Goal: Feedback & Contribution: Submit feedback/report problem

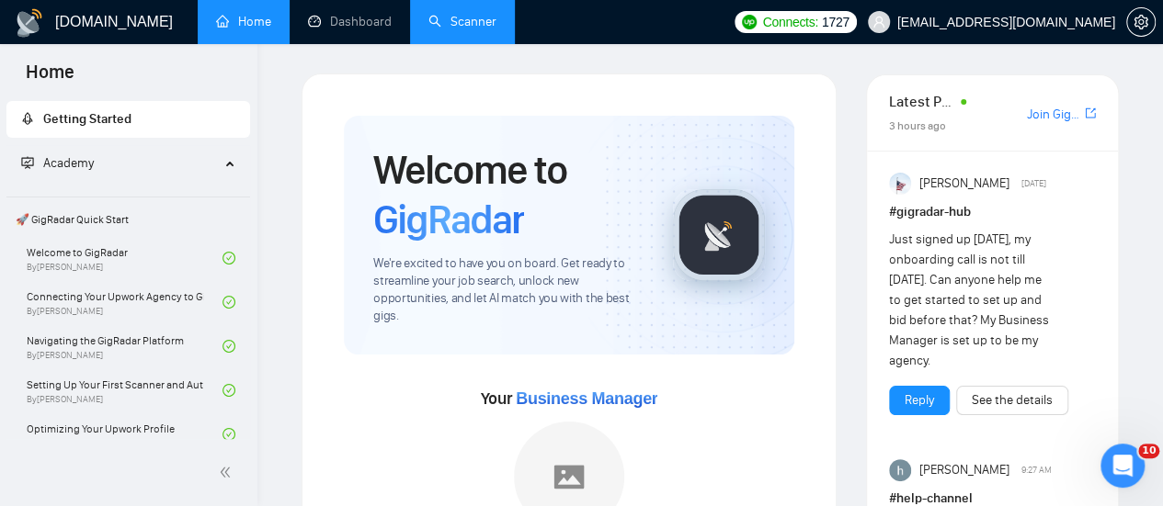
click at [443, 17] on link "Scanner" at bounding box center [462, 22] width 68 height 16
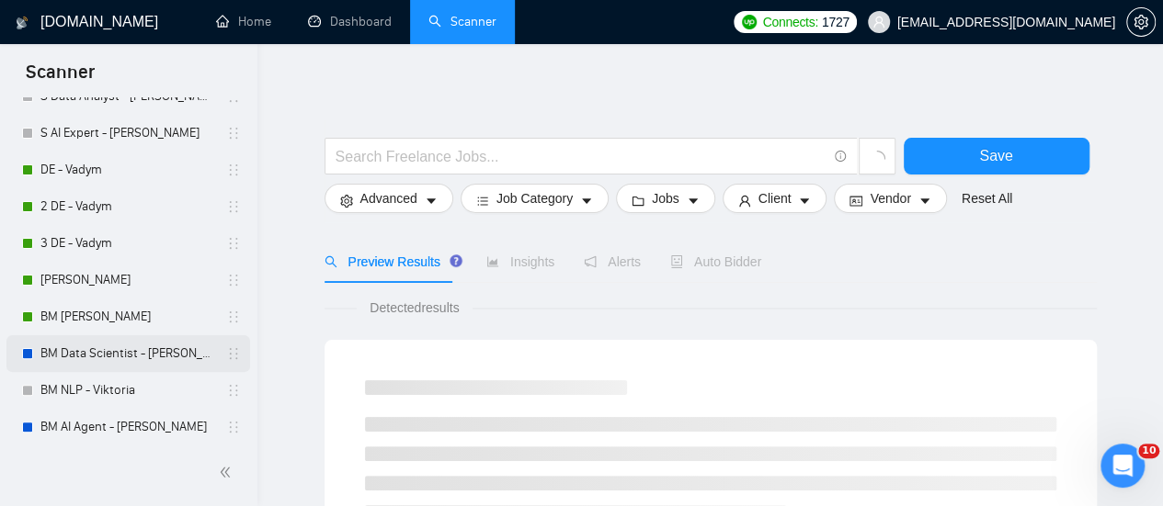
scroll to position [276, 0]
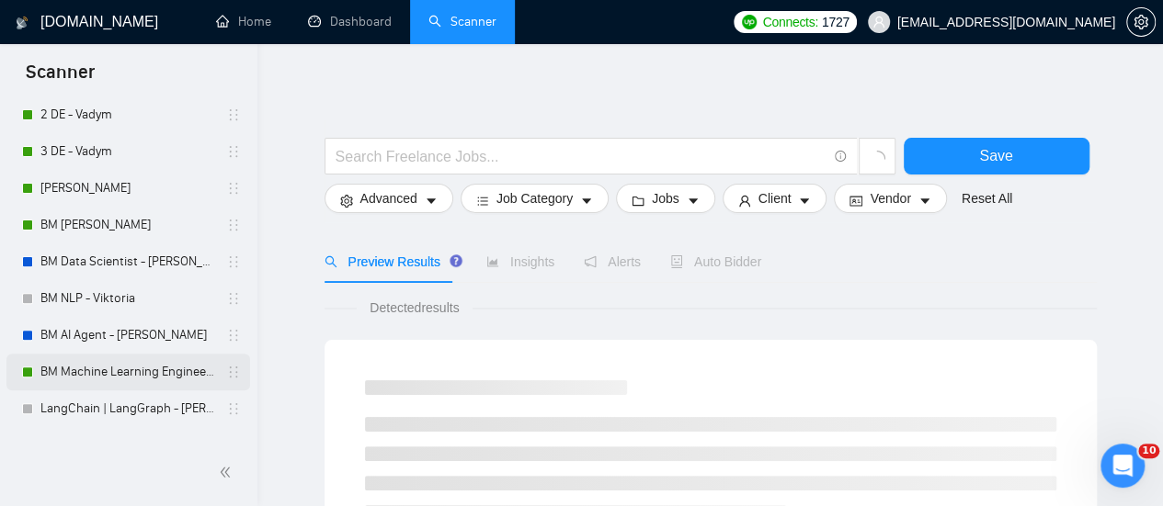
click at [83, 378] on link "BM Machine Learning Engineer - [PERSON_NAME]" at bounding box center [127, 372] width 175 height 37
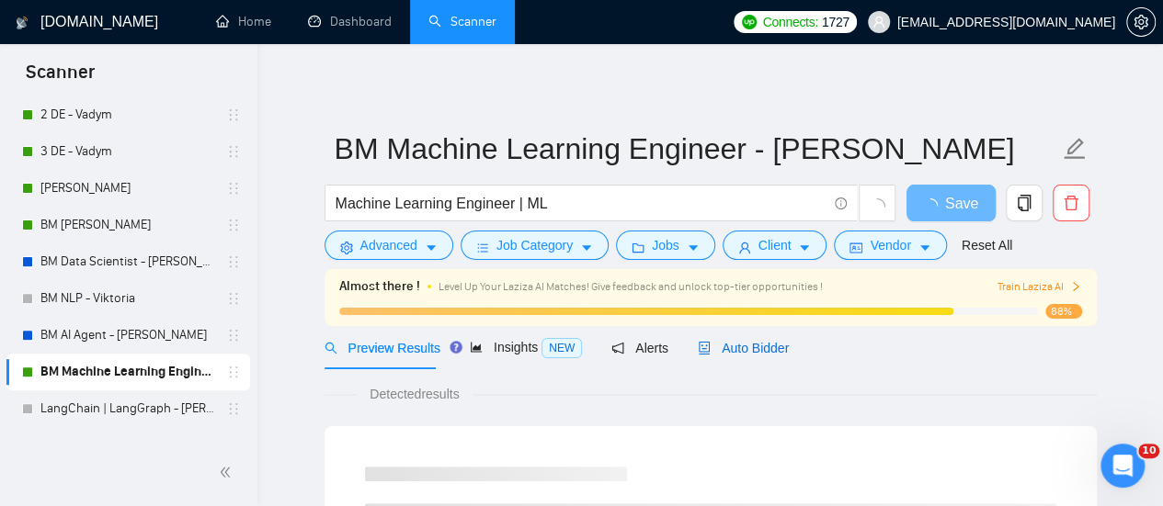
click at [745, 350] on span "Auto Bidder" at bounding box center [743, 348] width 91 height 15
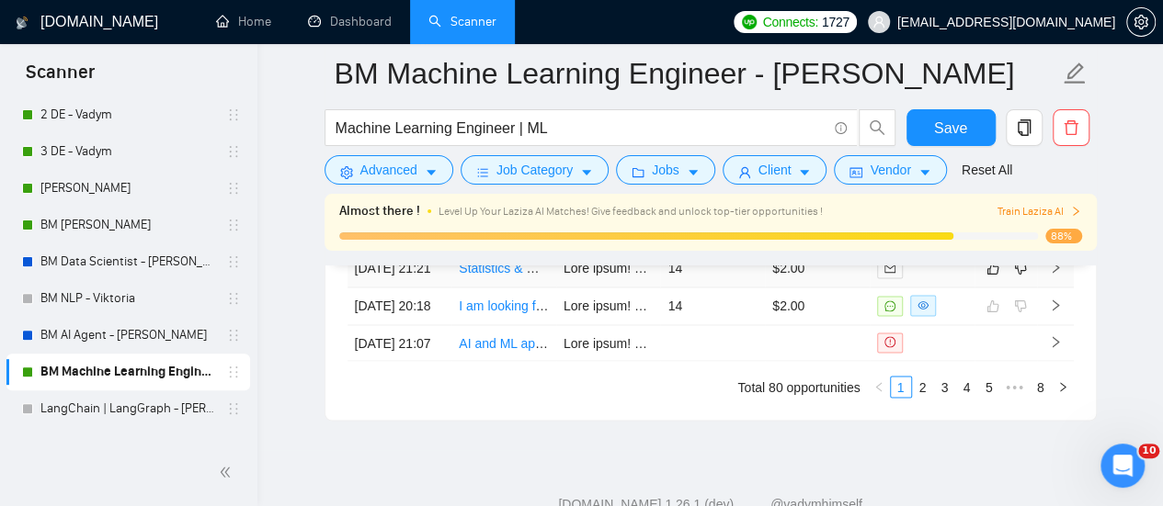
scroll to position [4779, 0]
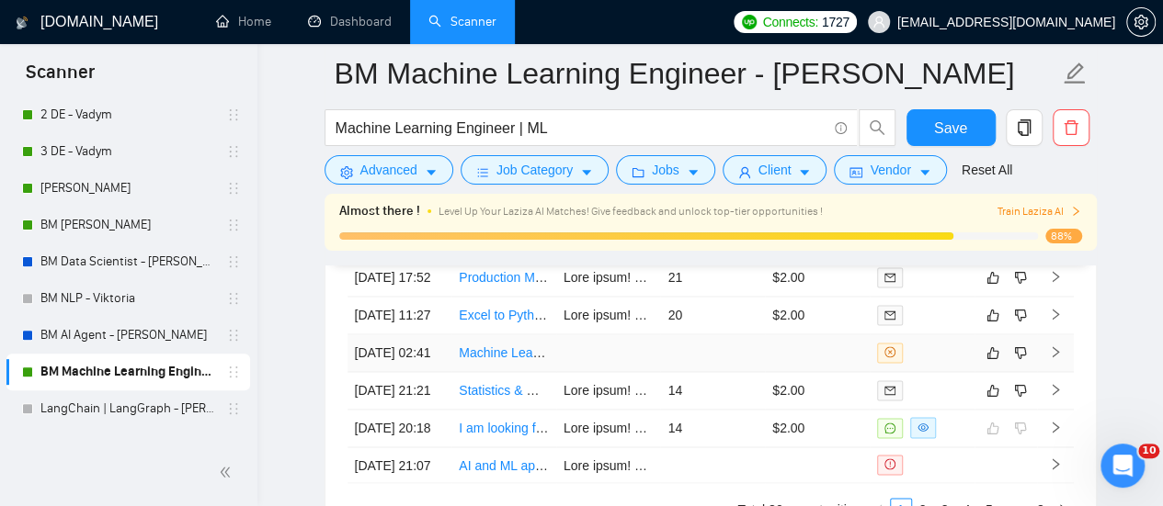
click at [556, 372] on td at bounding box center [608, 354] width 105 height 38
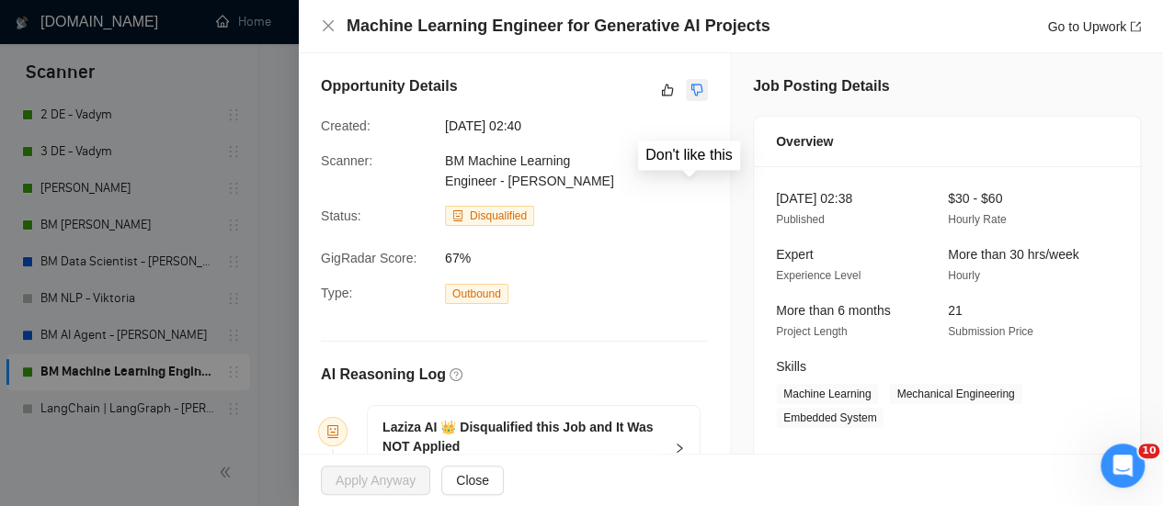
click at [691, 85] on icon "dislike" at bounding box center [697, 91] width 12 height 12
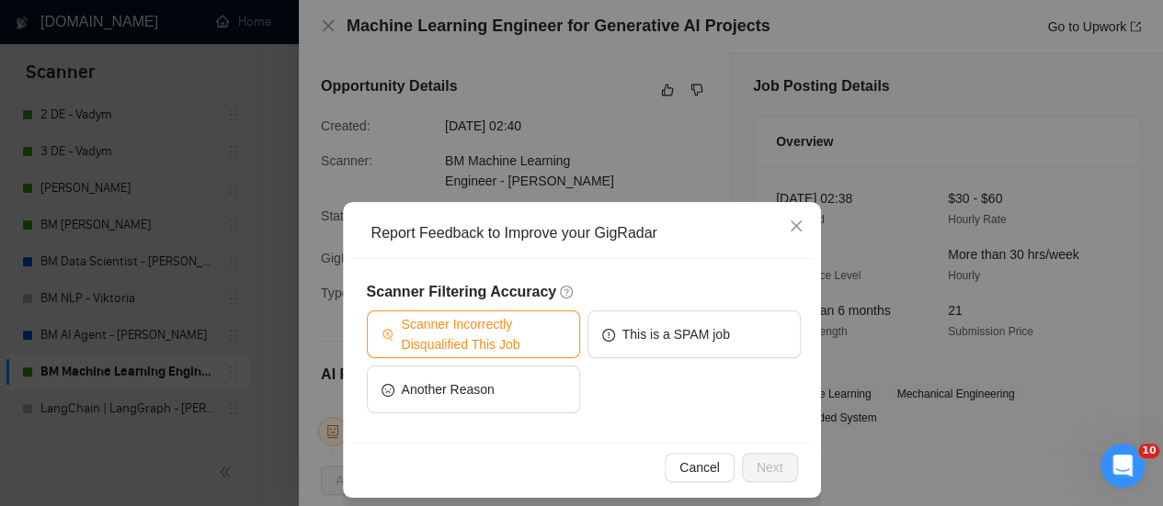
click at [518, 317] on span "Scanner Incorrectly Disqualified This Job" at bounding box center [484, 334] width 164 height 40
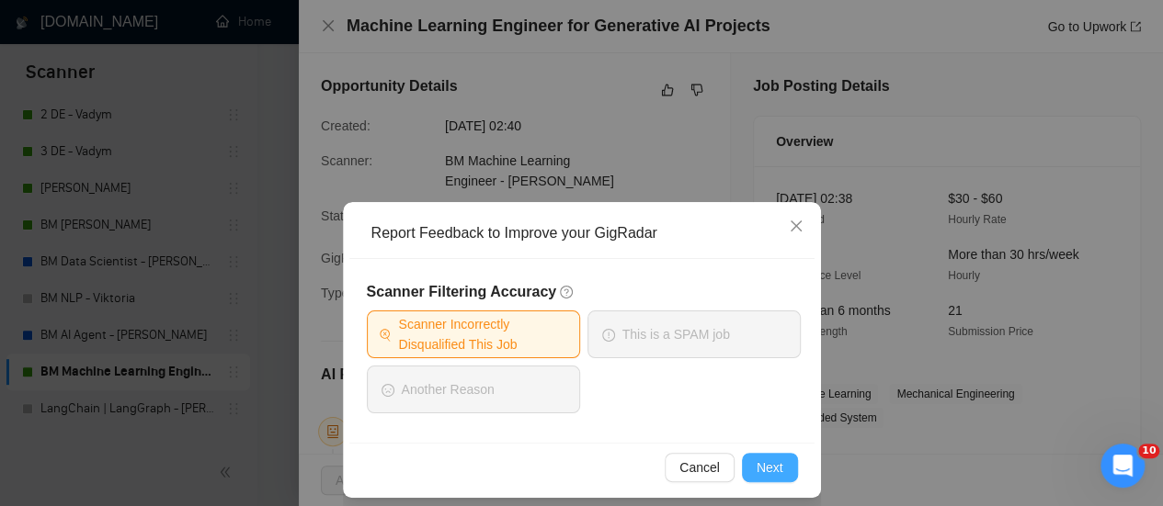
click at [756, 461] on span "Next" at bounding box center [769, 468] width 27 height 20
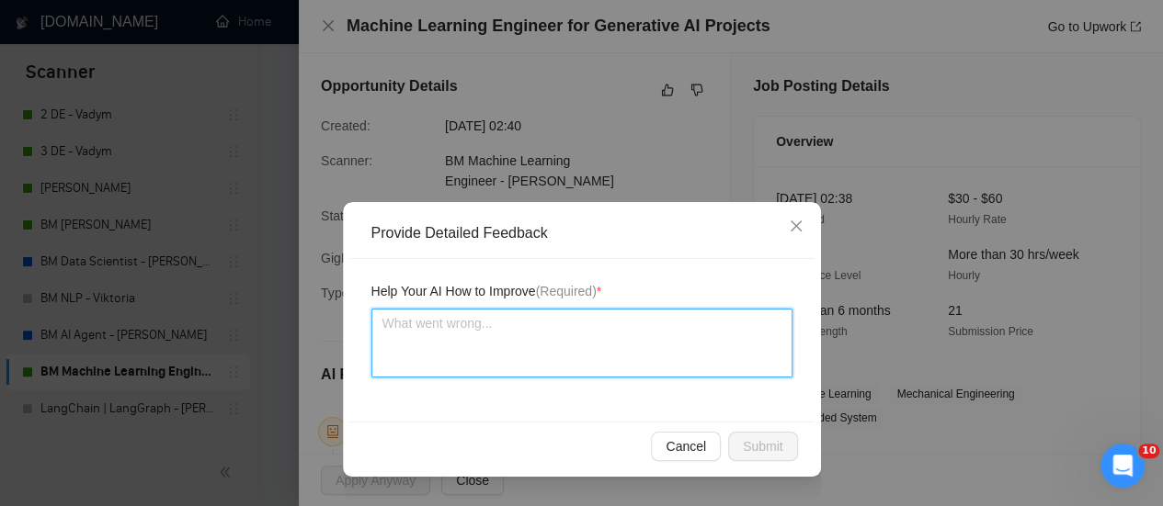
click at [585, 355] on textarea at bounding box center [581, 343] width 421 height 69
click at [386, 326] on textarea at bounding box center [581, 343] width 421 height 69
paste textarea "This job is perfect for a freelancer!"
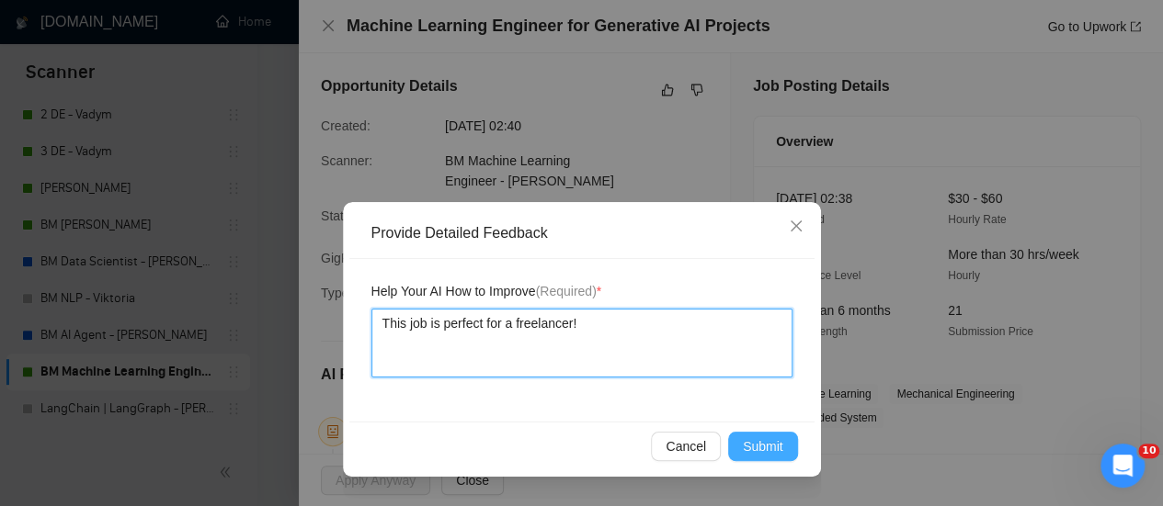
type textarea "This job is perfect for a freelancer!"
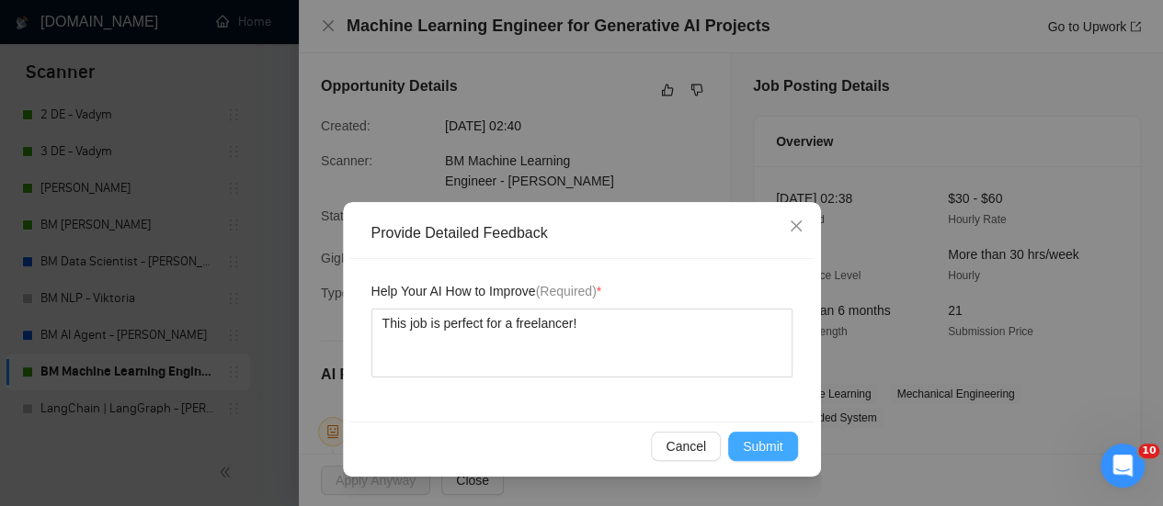
click at [780, 443] on span "Submit" at bounding box center [763, 447] width 40 height 20
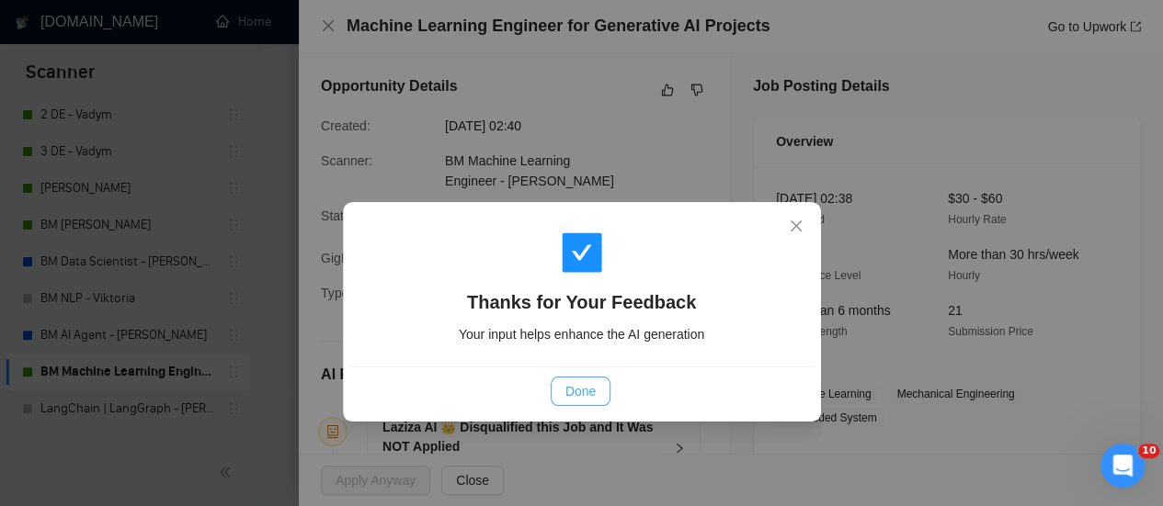
drag, startPoint x: 569, startPoint y: 374, endPoint x: 568, endPoint y: 395, distance: 21.2
click at [568, 383] on div "Done" at bounding box center [581, 391] width 465 height 49
click at [568, 398] on span "Done" at bounding box center [580, 391] width 30 height 20
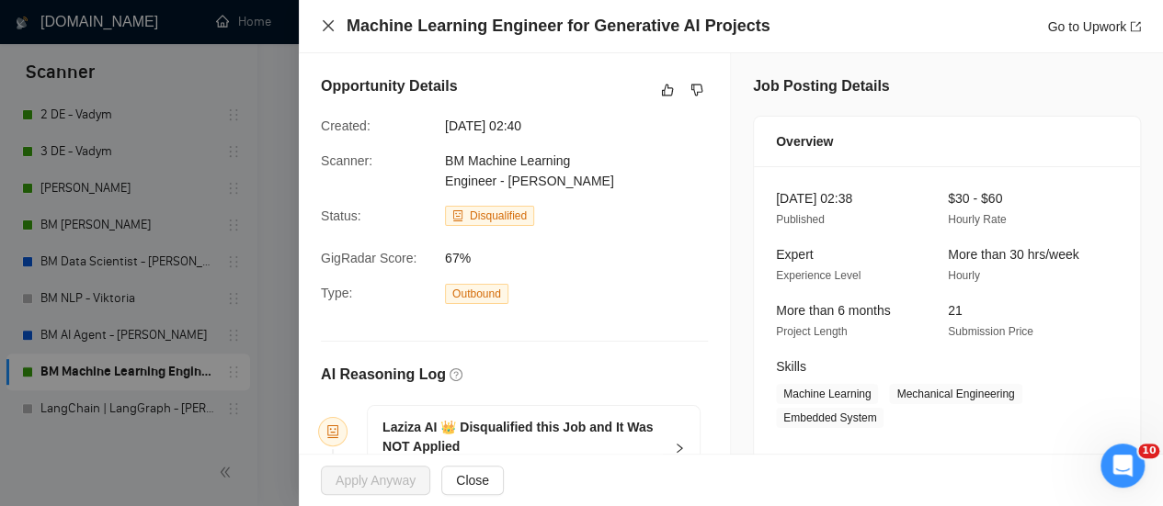
click at [333, 21] on icon "close" at bounding box center [328, 25] width 11 height 11
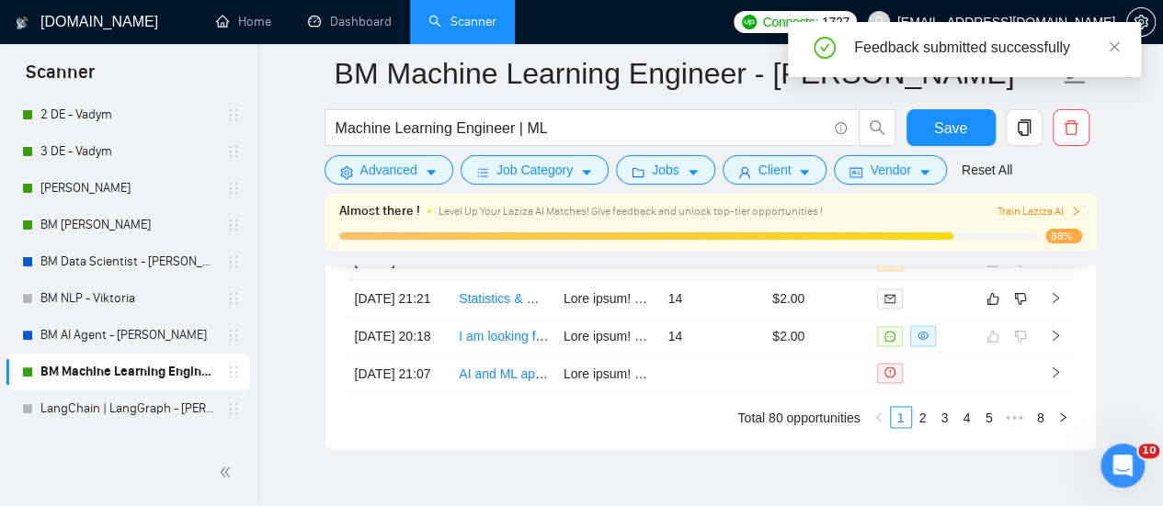
scroll to position [4871, 0]
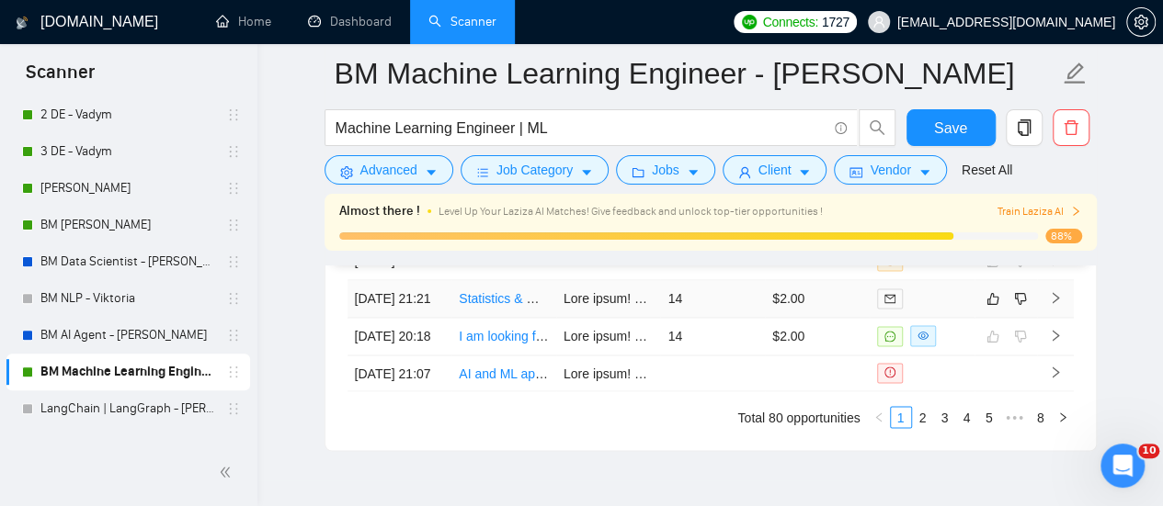
click at [559, 318] on td at bounding box center [608, 299] width 105 height 38
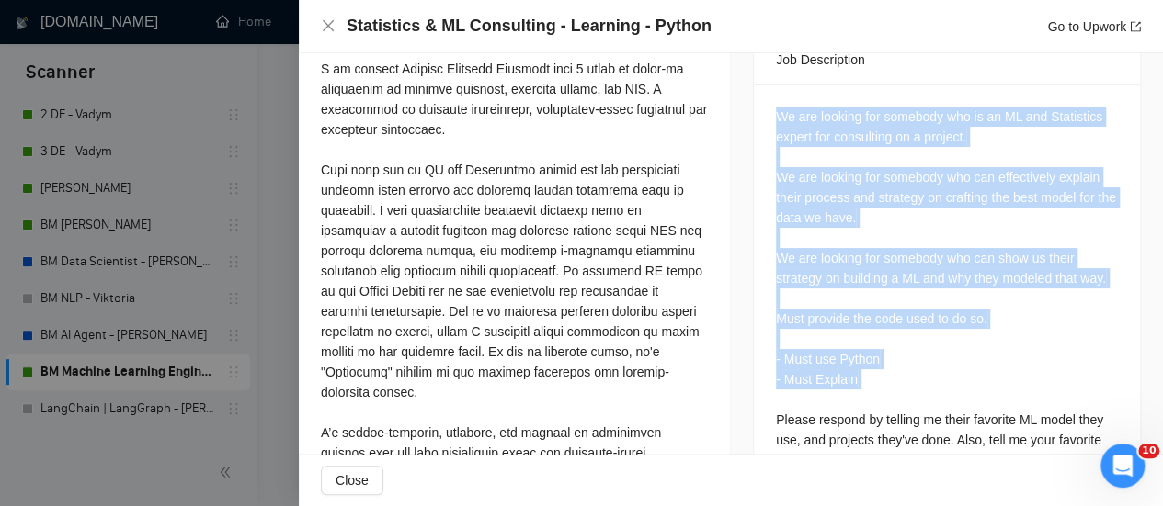
scroll to position [904, 0]
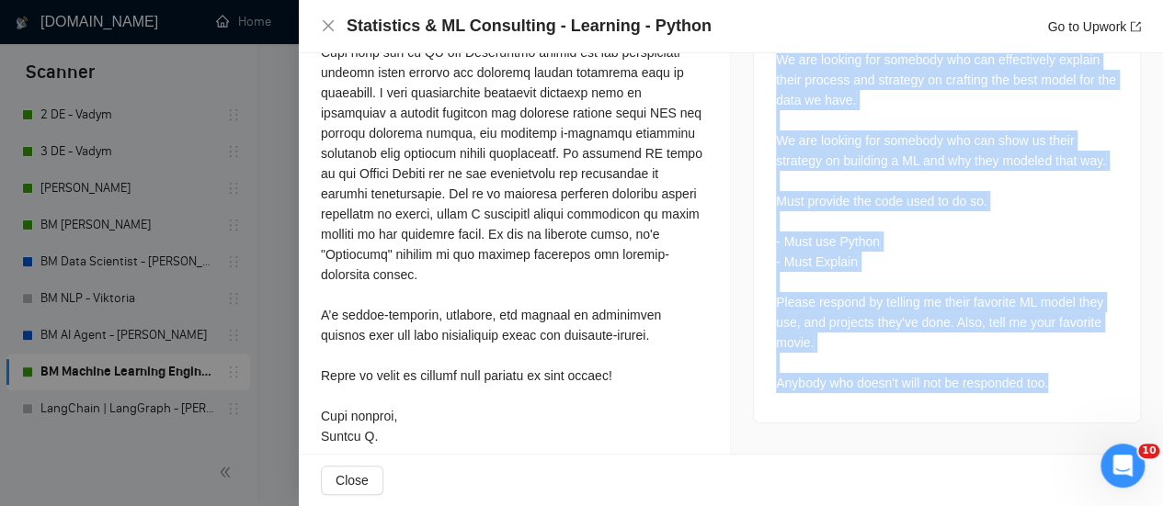
drag, startPoint x: 767, startPoint y: 126, endPoint x: 1058, endPoint y: 381, distance: 386.8
copy div "We are looking for somebody who is an ML and Statistics expert for consulting o…"
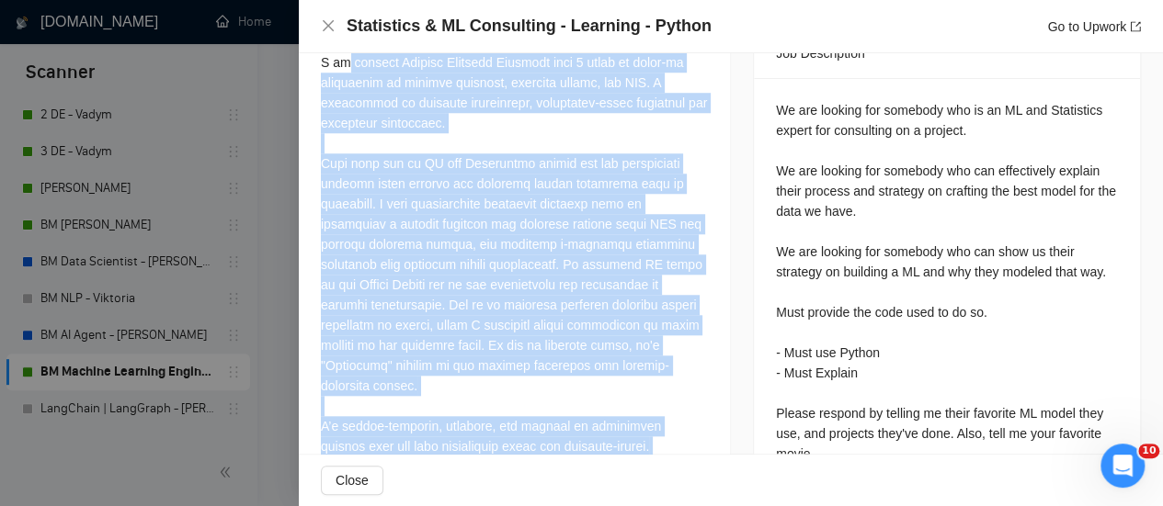
scroll to position [629, 0]
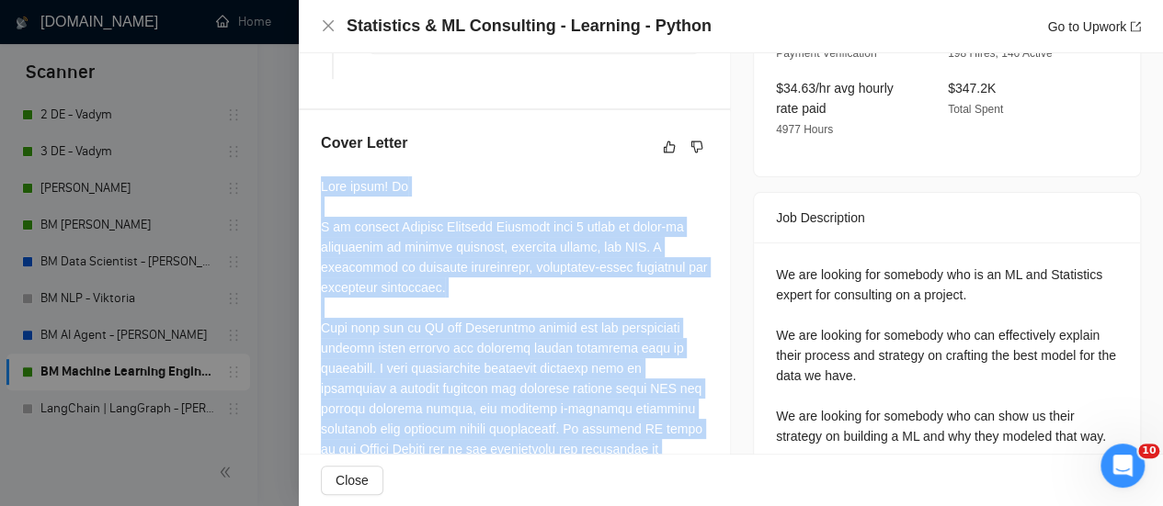
drag, startPoint x: 387, startPoint y: 420, endPoint x: 319, endPoint y: 187, distance: 243.1
click at [319, 187] on div "Cover Letter" at bounding box center [514, 430] width 431 height 641
copy div "Lore ipsum! Do S am consect Adipisc Elitsedd Eiusmodt inci 0 utlab et dolor-ma …"
click at [544, 201] on div at bounding box center [514, 449] width 387 height 546
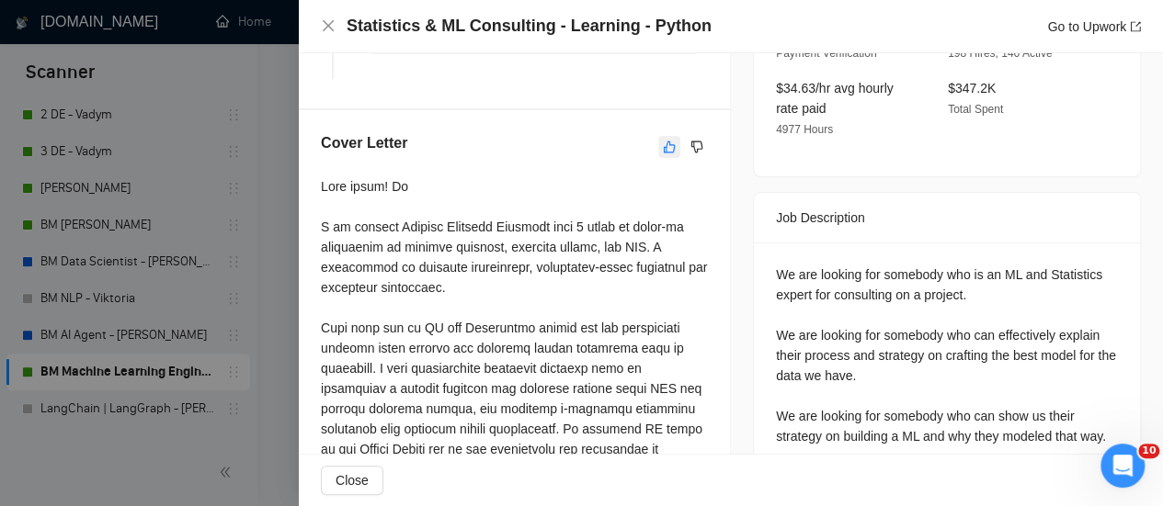
click at [663, 146] on icon "like" at bounding box center [669, 147] width 13 height 15
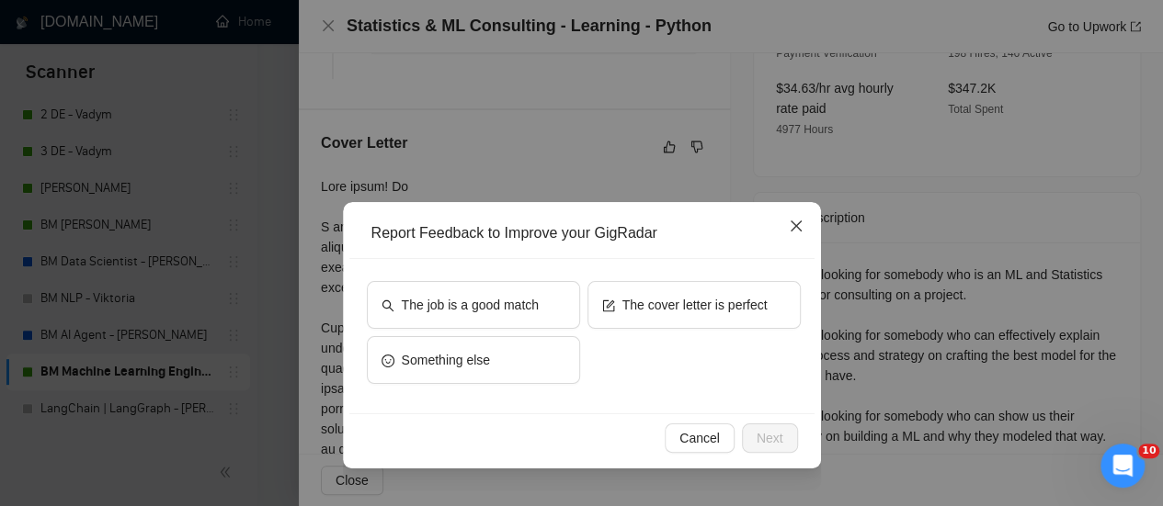
click at [802, 231] on span "Close" at bounding box center [796, 227] width 50 height 50
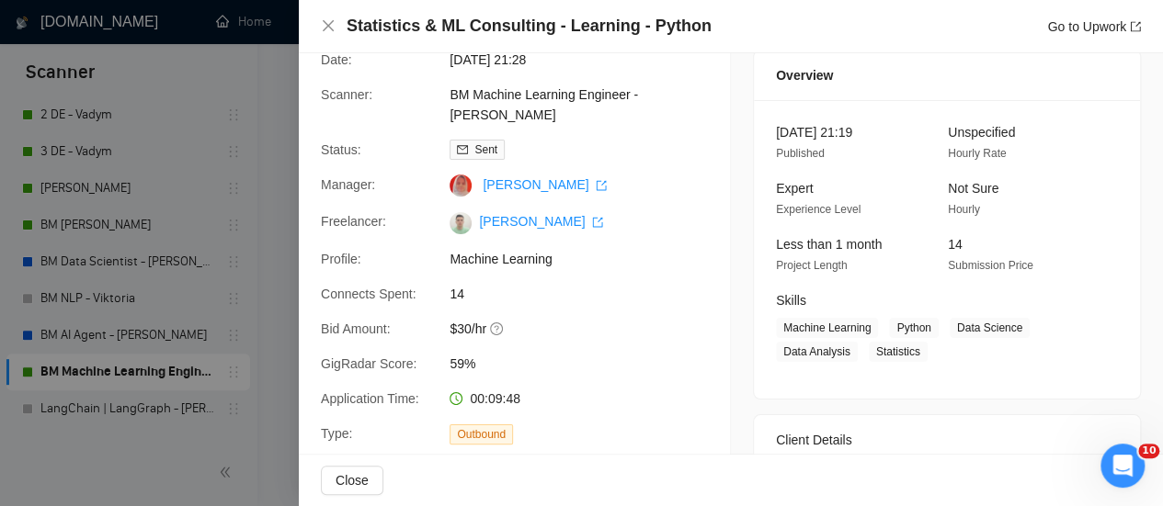
scroll to position [0, 0]
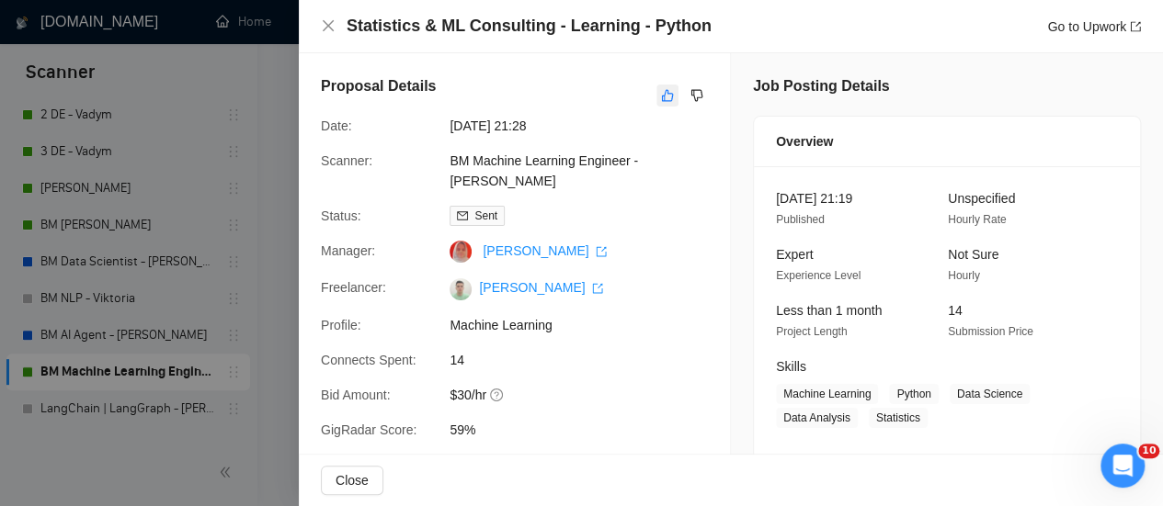
click at [658, 106] on button "button" at bounding box center [667, 96] width 22 height 22
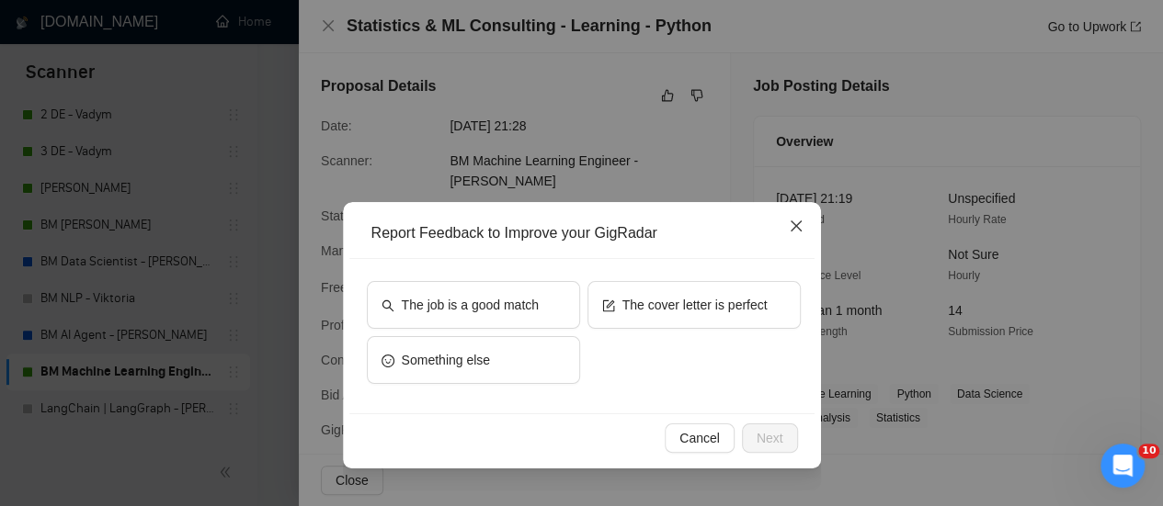
click at [791, 223] on icon "close" at bounding box center [794, 226] width 11 height 11
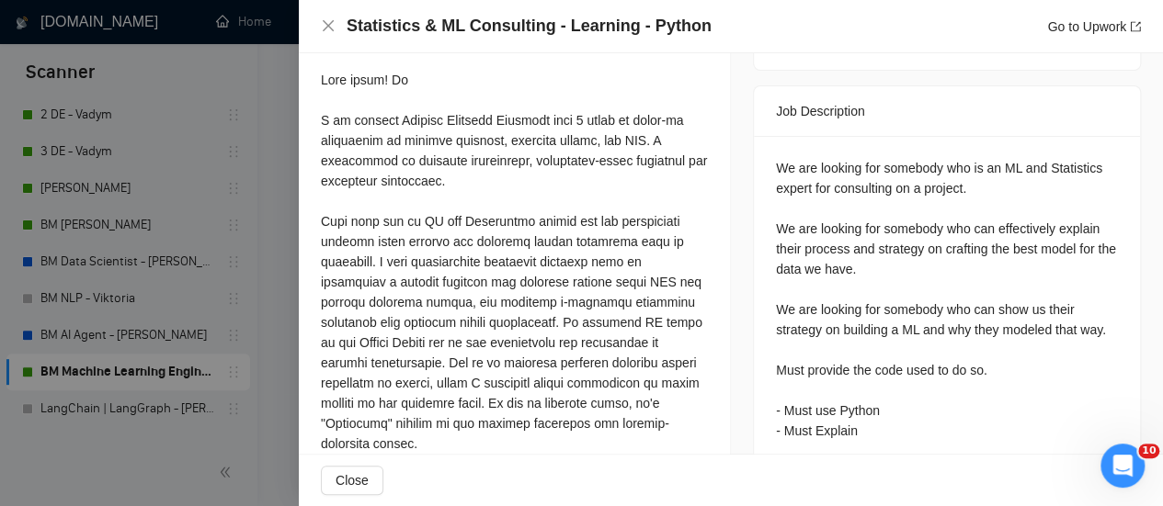
scroll to position [460, 0]
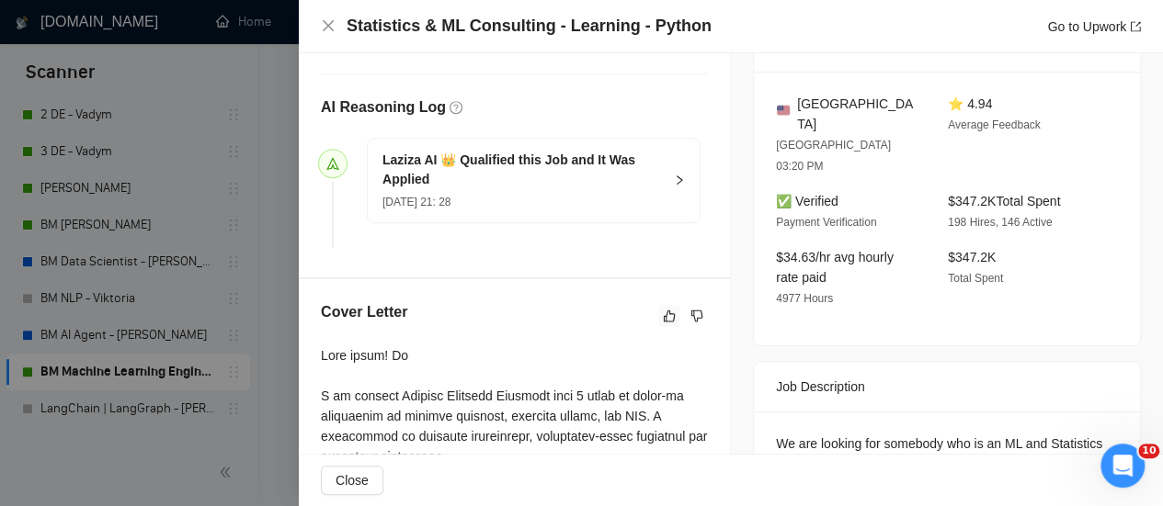
drag, startPoint x: 657, startPoint y: 312, endPoint x: 667, endPoint y: 299, distance: 17.1
click at [663, 310] on icon "like" at bounding box center [669, 316] width 13 height 15
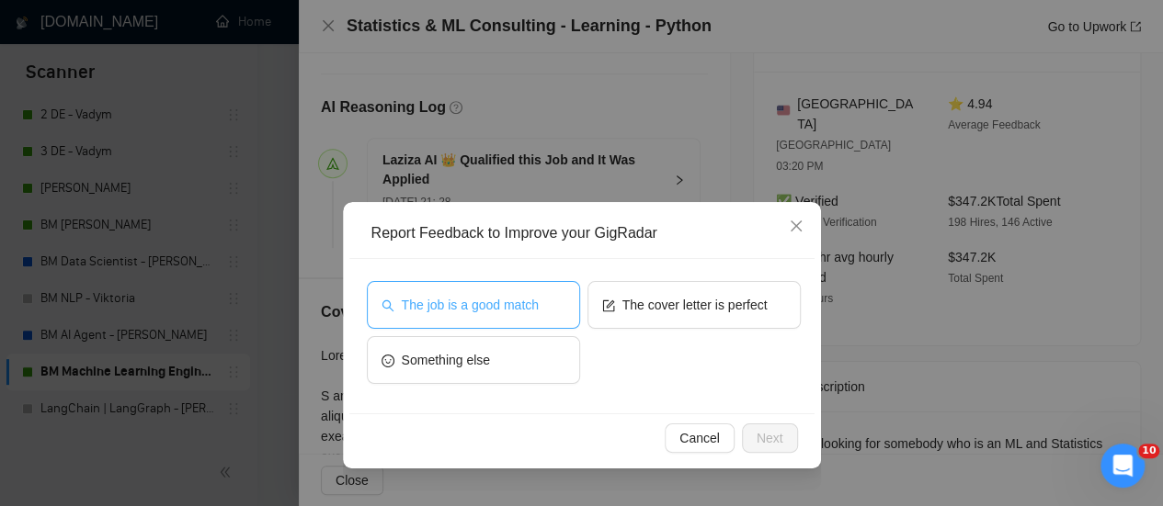
click at [479, 293] on button "The job is a good match" at bounding box center [473, 305] width 213 height 48
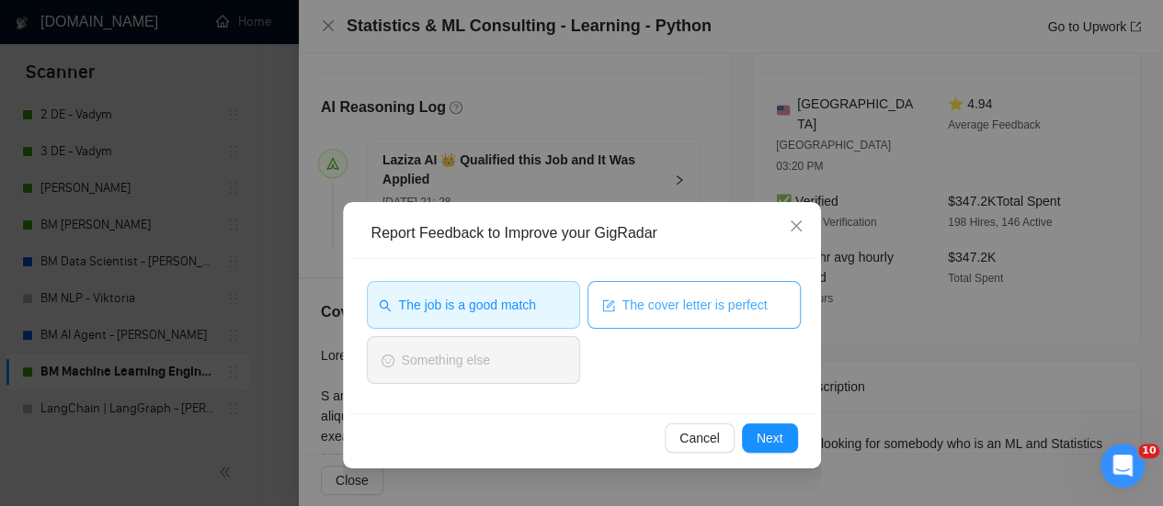
click at [625, 297] on span "The cover letter is perfect" at bounding box center [694, 305] width 145 height 20
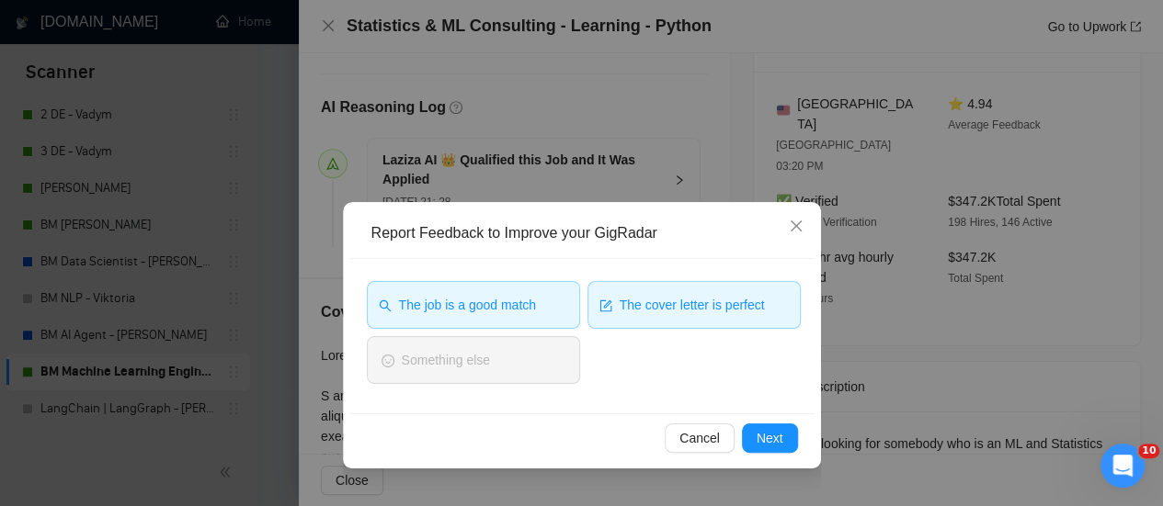
drag, startPoint x: 608, startPoint y: 315, endPoint x: 539, endPoint y: 304, distance: 69.8
click at [608, 315] on button "The cover letter is perfect" at bounding box center [693, 305] width 213 height 48
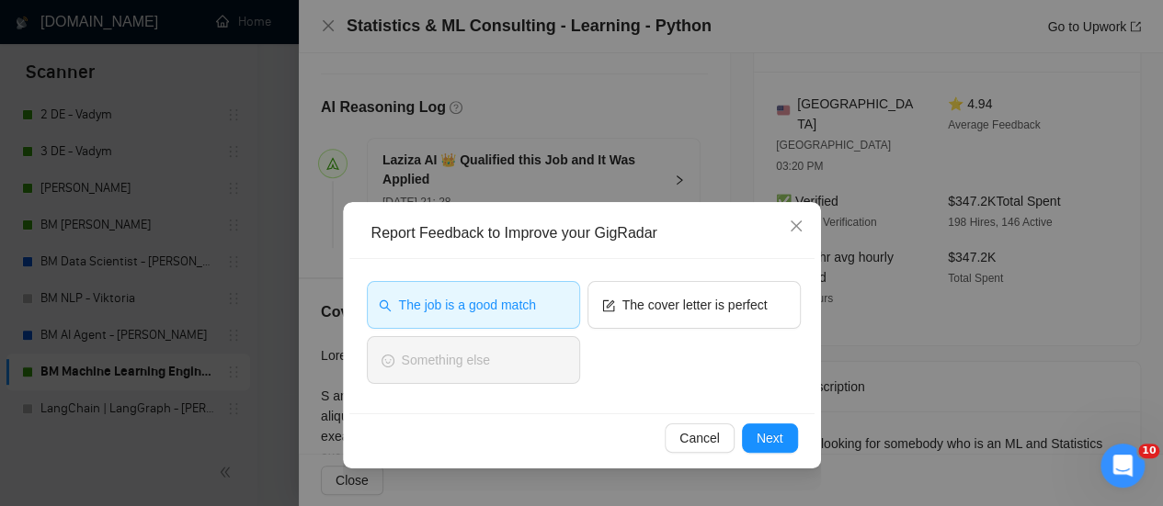
click at [532, 302] on span "The job is a good match" at bounding box center [467, 305] width 137 height 20
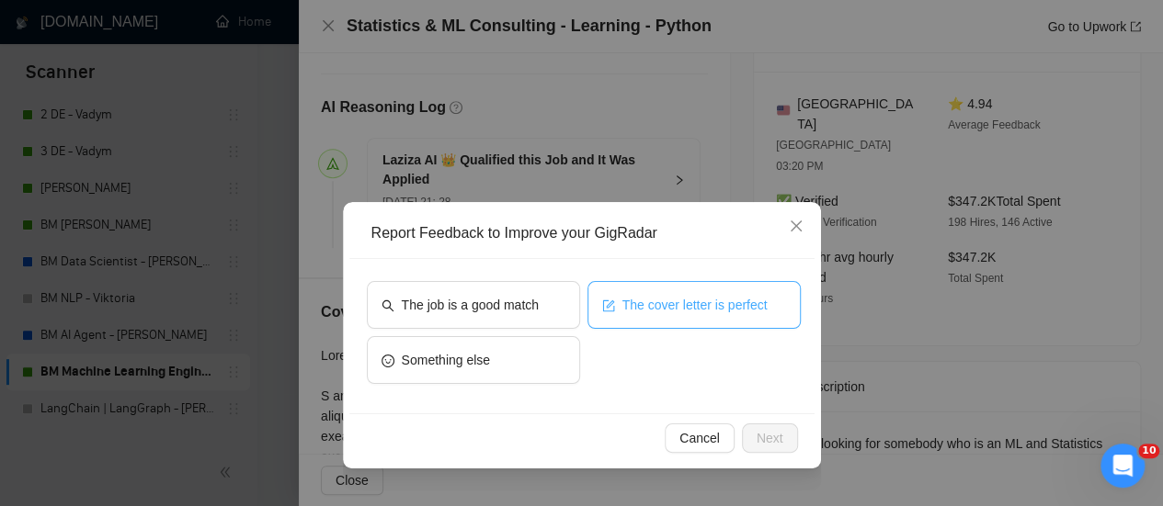
drag, startPoint x: 616, startPoint y: 301, endPoint x: 555, endPoint y: 348, distance: 76.7
click at [616, 302] on button "The cover letter is perfect" at bounding box center [693, 305] width 213 height 48
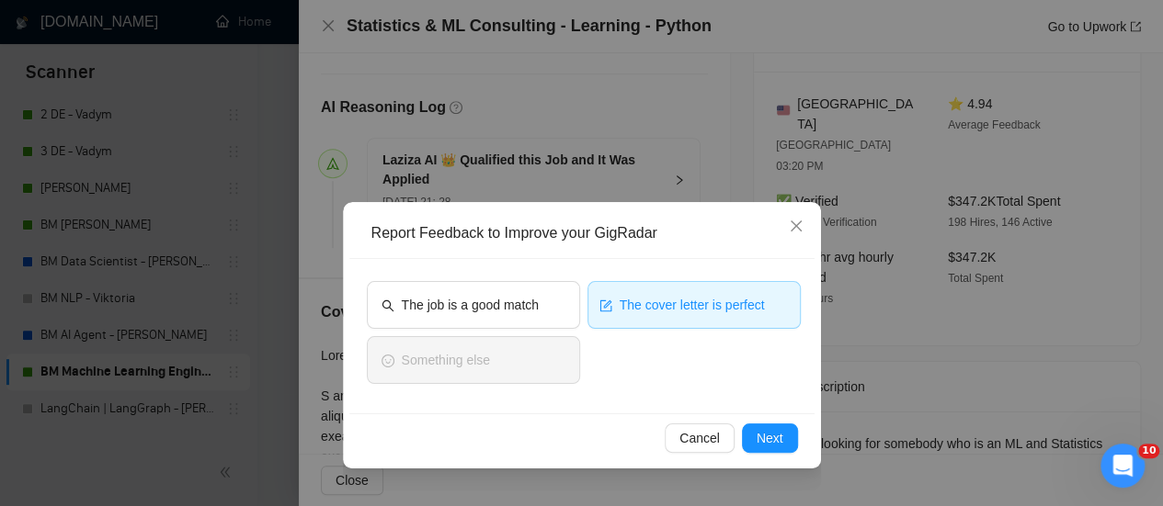
drag, startPoint x: 658, startPoint y: 325, endPoint x: 631, endPoint y: 328, distance: 26.8
click at [658, 324] on button "The cover letter is perfect" at bounding box center [693, 305] width 213 height 48
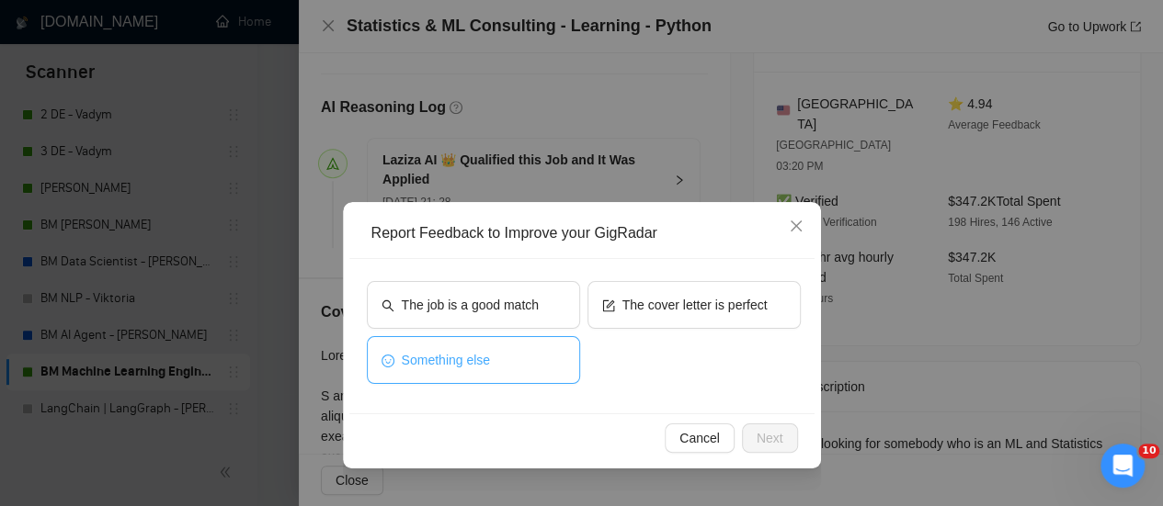
click at [521, 370] on button "Something else" at bounding box center [473, 360] width 213 height 48
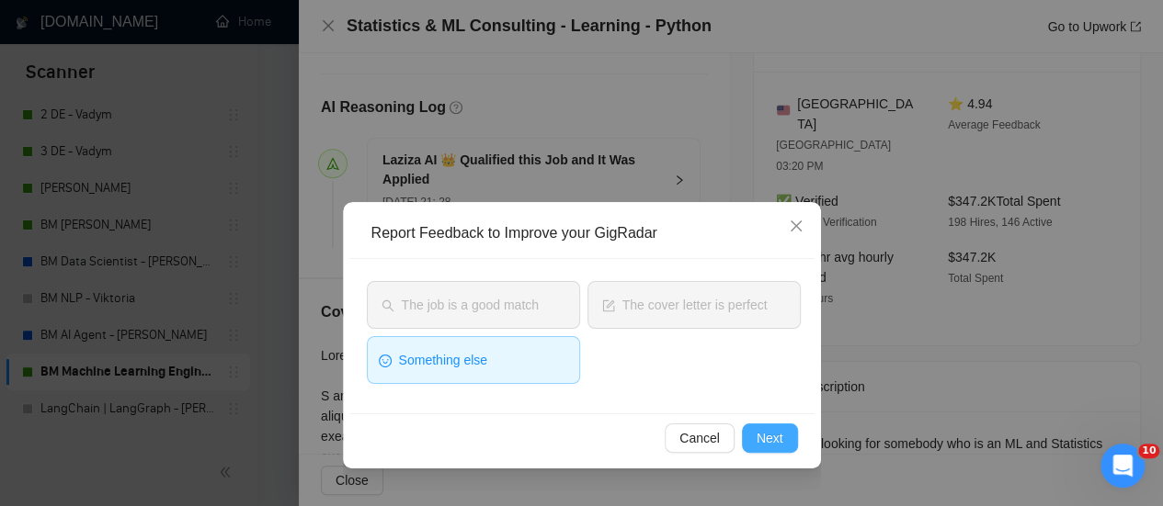
click at [759, 440] on span "Next" at bounding box center [769, 438] width 27 height 20
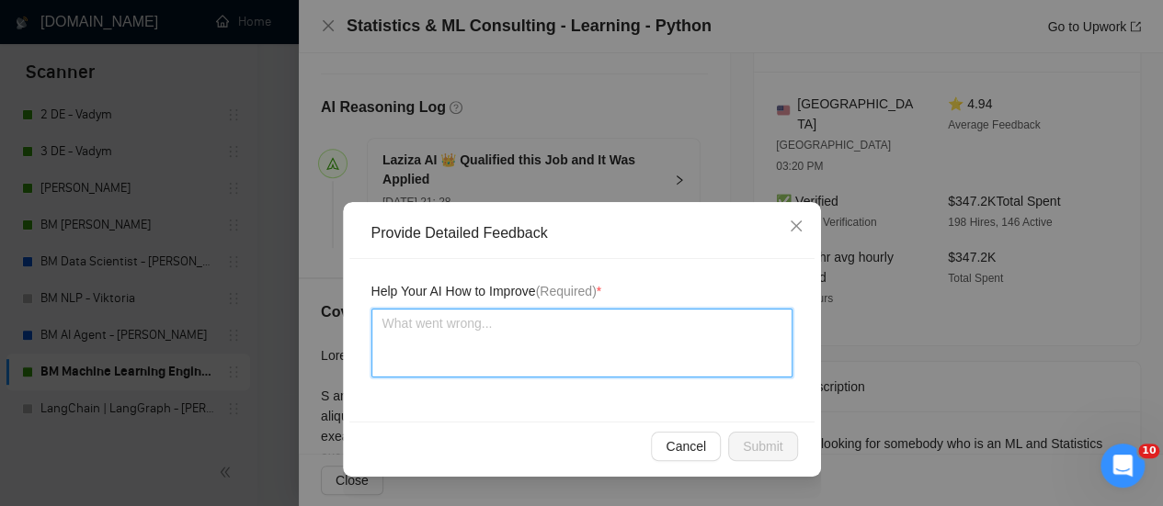
click at [447, 310] on textarea at bounding box center [581, 343] width 421 height 69
paste textarea "Very good captcha passing!"
type textarea "Very good captcha passing!"
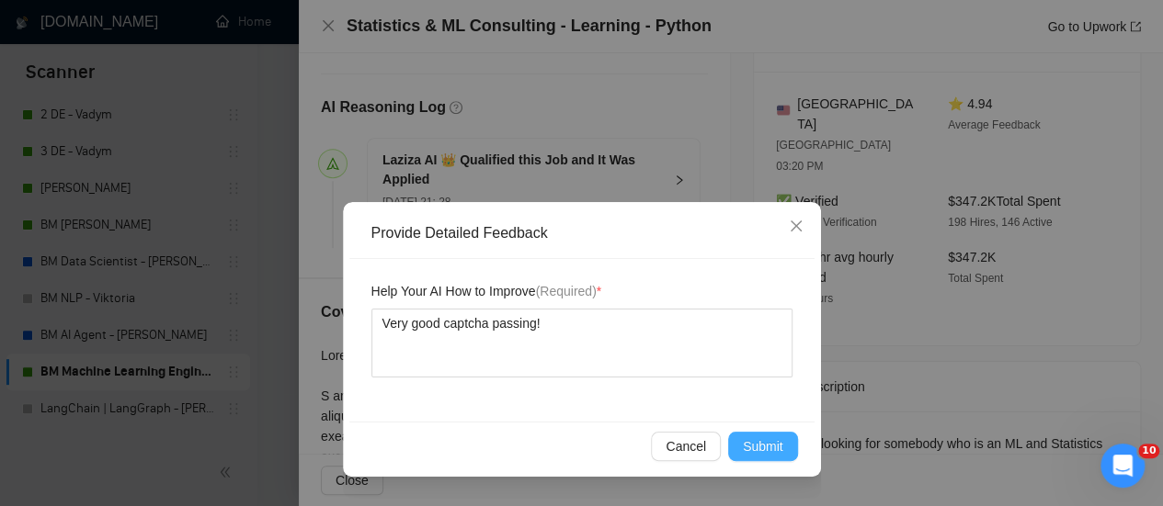
click at [765, 448] on span "Submit" at bounding box center [763, 447] width 40 height 20
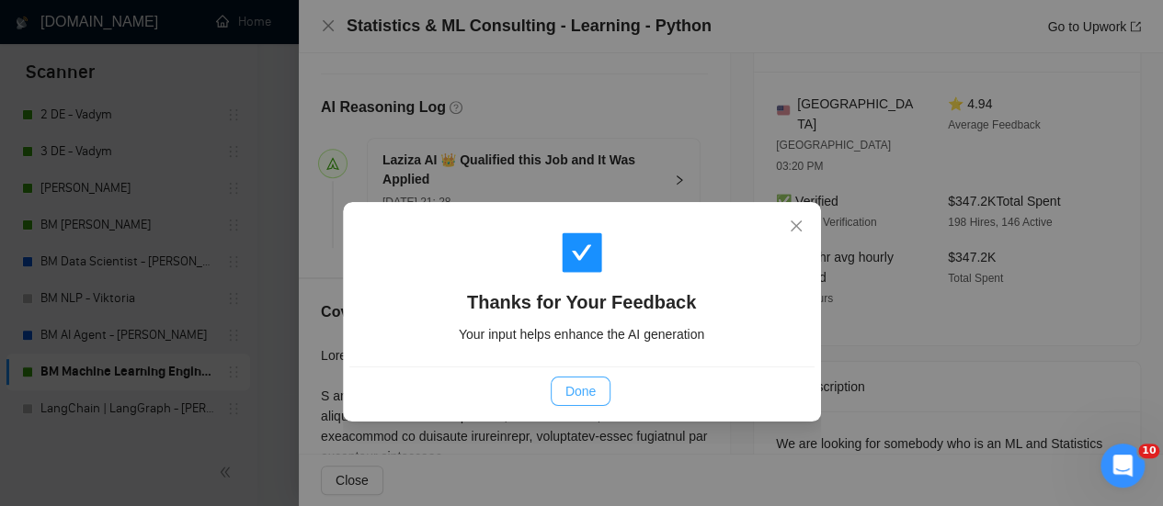
click at [572, 396] on span "Done" at bounding box center [580, 391] width 30 height 20
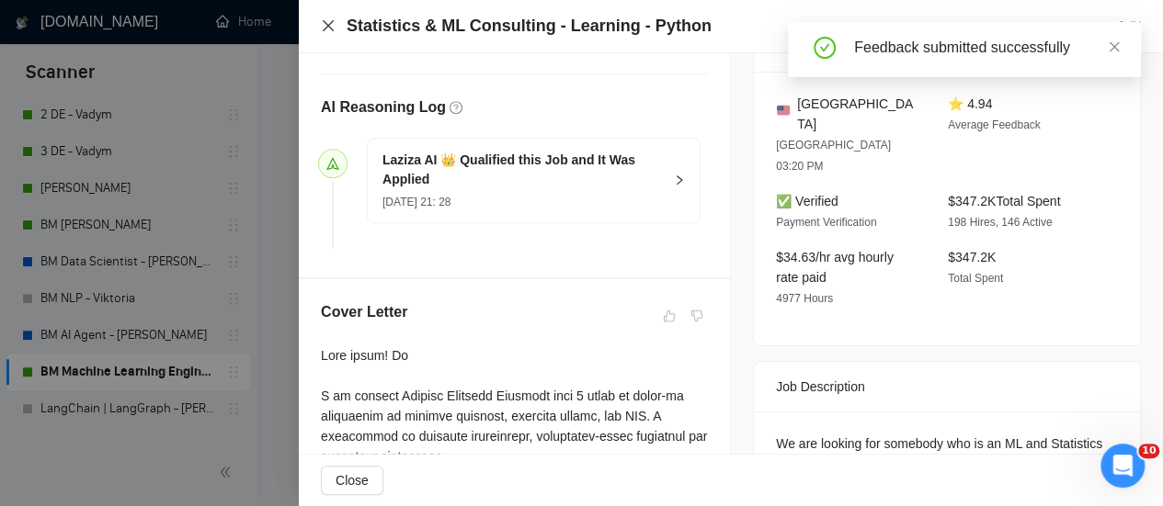
click at [329, 22] on icon "close" at bounding box center [328, 25] width 15 height 15
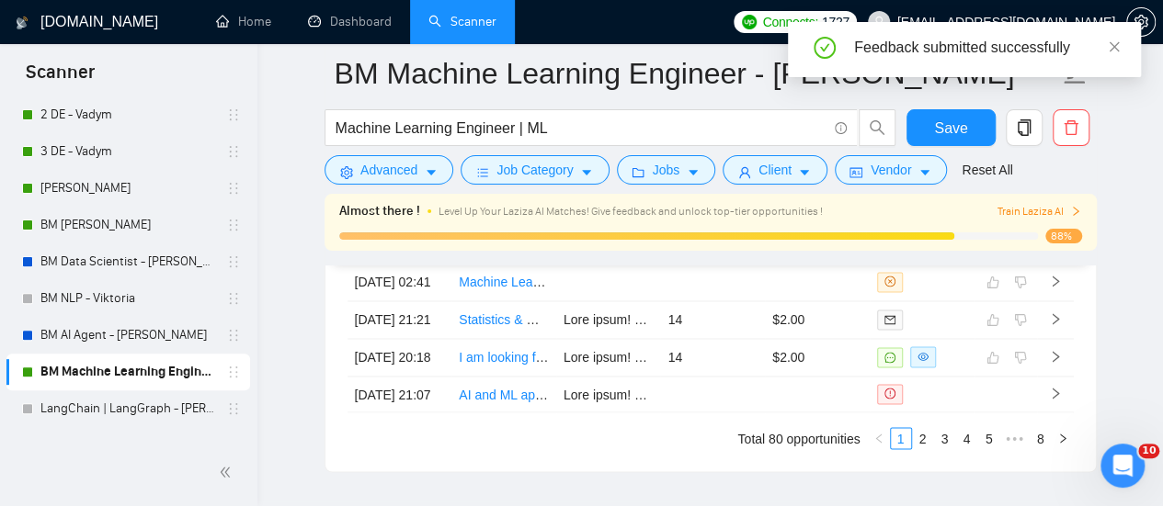
scroll to position [4758, 0]
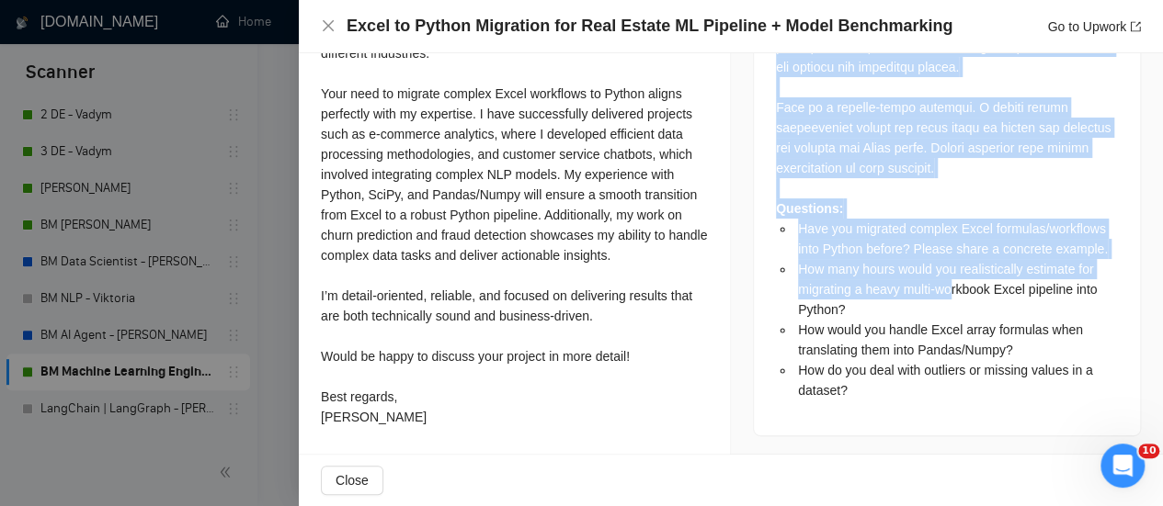
scroll to position [1564, 0]
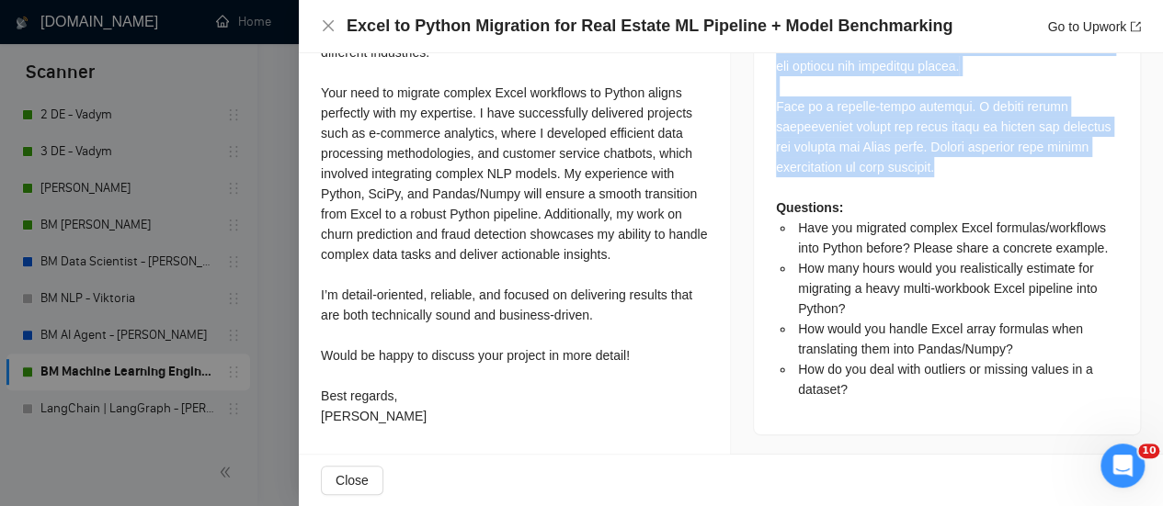
drag, startPoint x: 756, startPoint y: 119, endPoint x: 980, endPoint y: 147, distance: 225.0
copy div "L ips d sita consec adipi elitseddo. Eiu tempori utlabore etdolore magnaaliq en…"
